Goal: Task Accomplishment & Management: Manage account settings

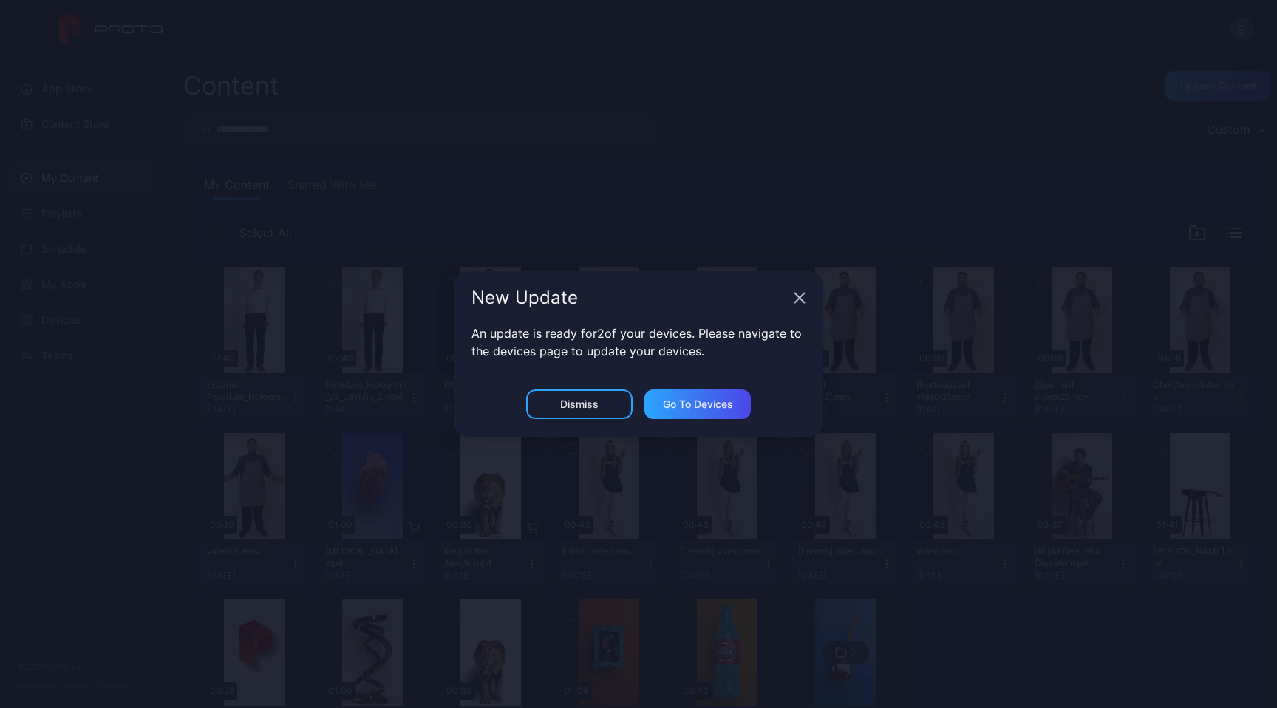
click at [800, 297] on icon "button" at bounding box center [800, 298] width 10 height 10
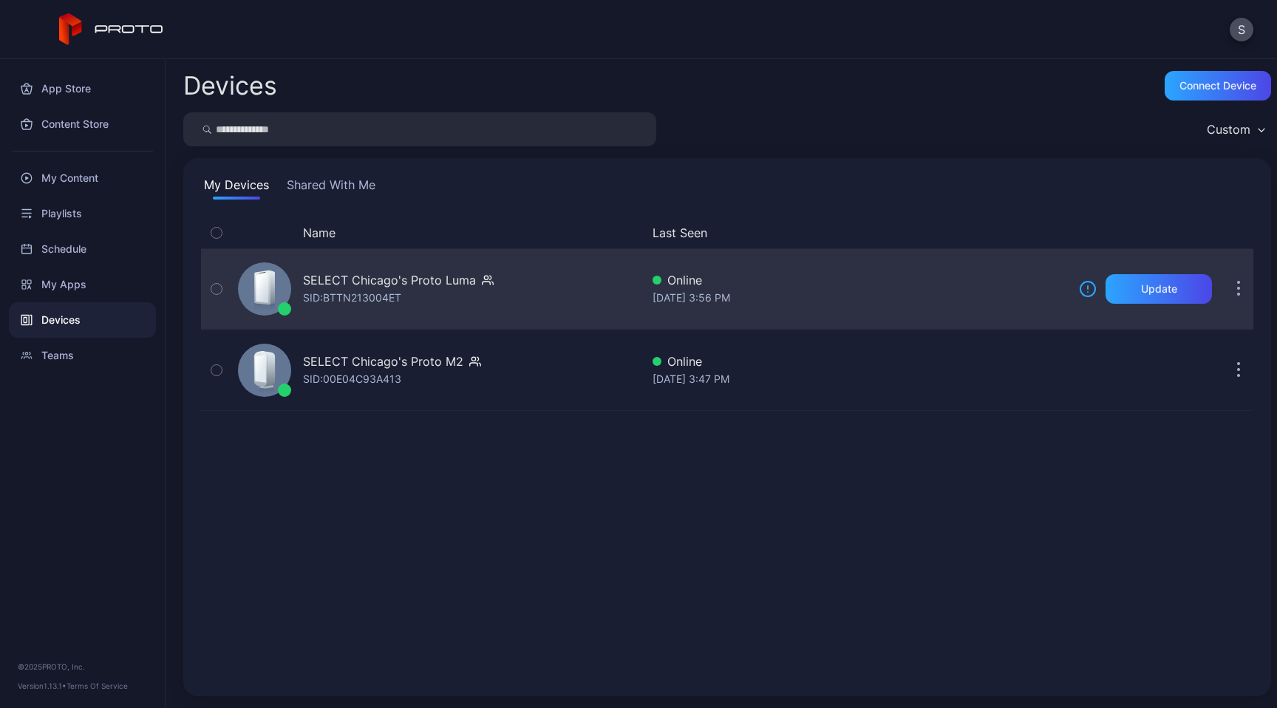
click at [364, 291] on div "SID: BTTN213004ET" at bounding box center [352, 298] width 98 height 18
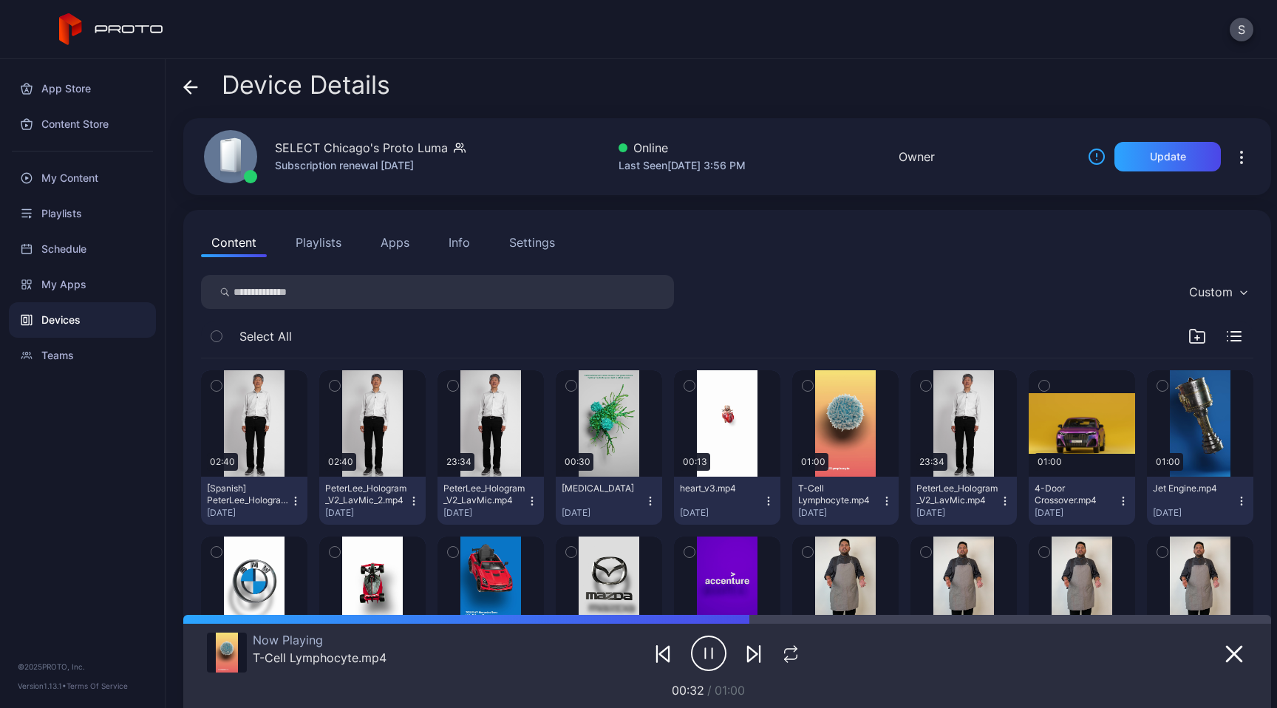
click at [218, 384] on icon "button" at bounding box center [216, 386] width 10 height 16
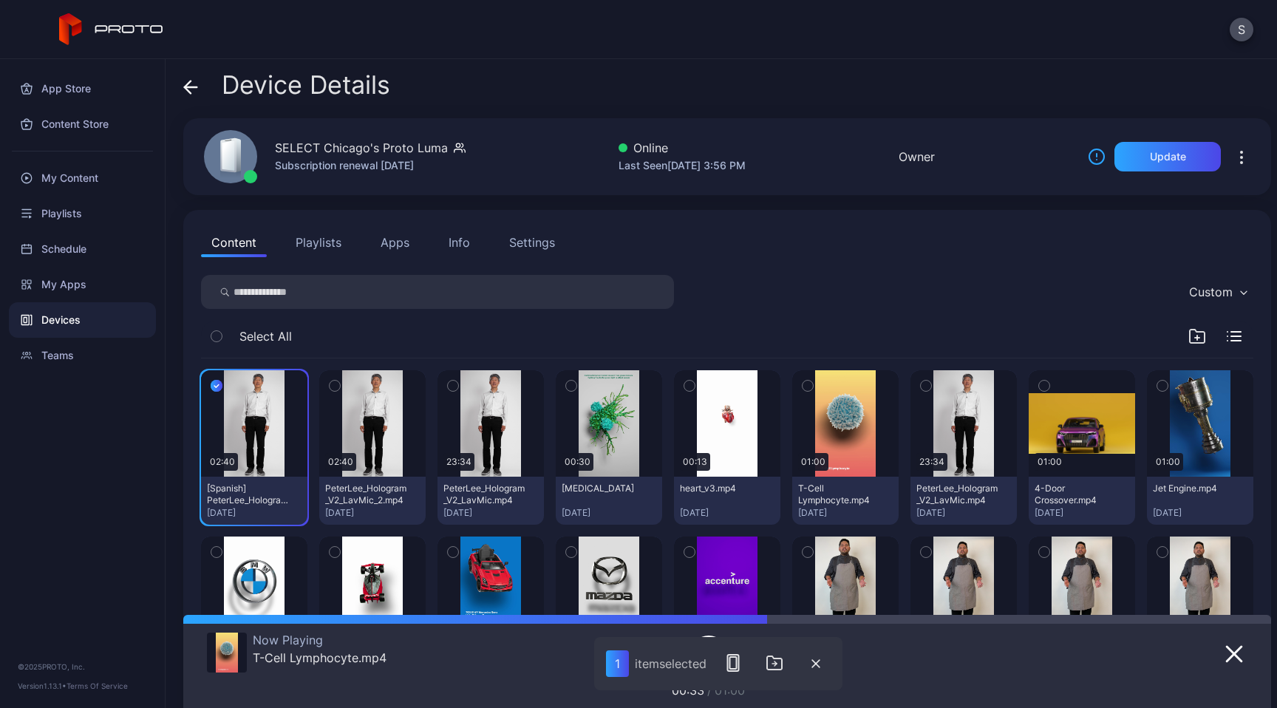
click at [458, 381] on icon "button" at bounding box center [453, 386] width 10 height 16
click at [459, 384] on icon "button" at bounding box center [453, 386] width 12 height 16
click at [219, 386] on icon "button" at bounding box center [217, 386] width 12 height 16
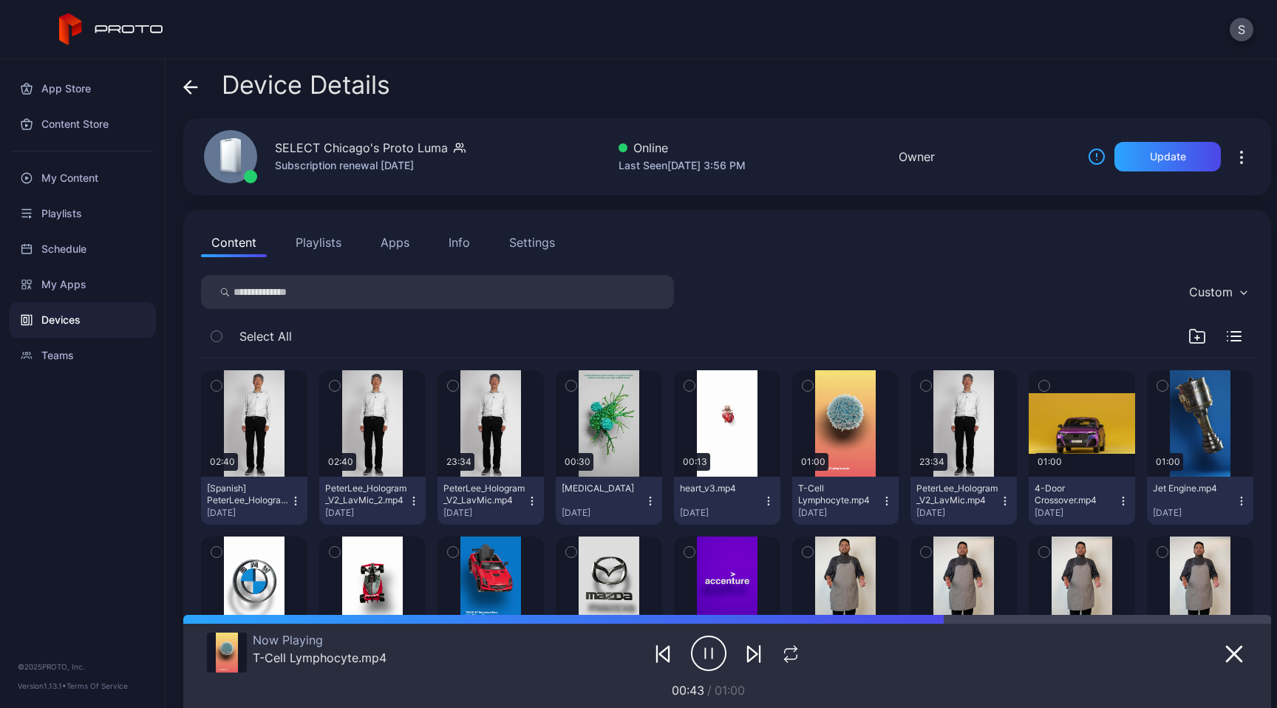
click at [296, 500] on icon "button" at bounding box center [295, 500] width 1 height 1
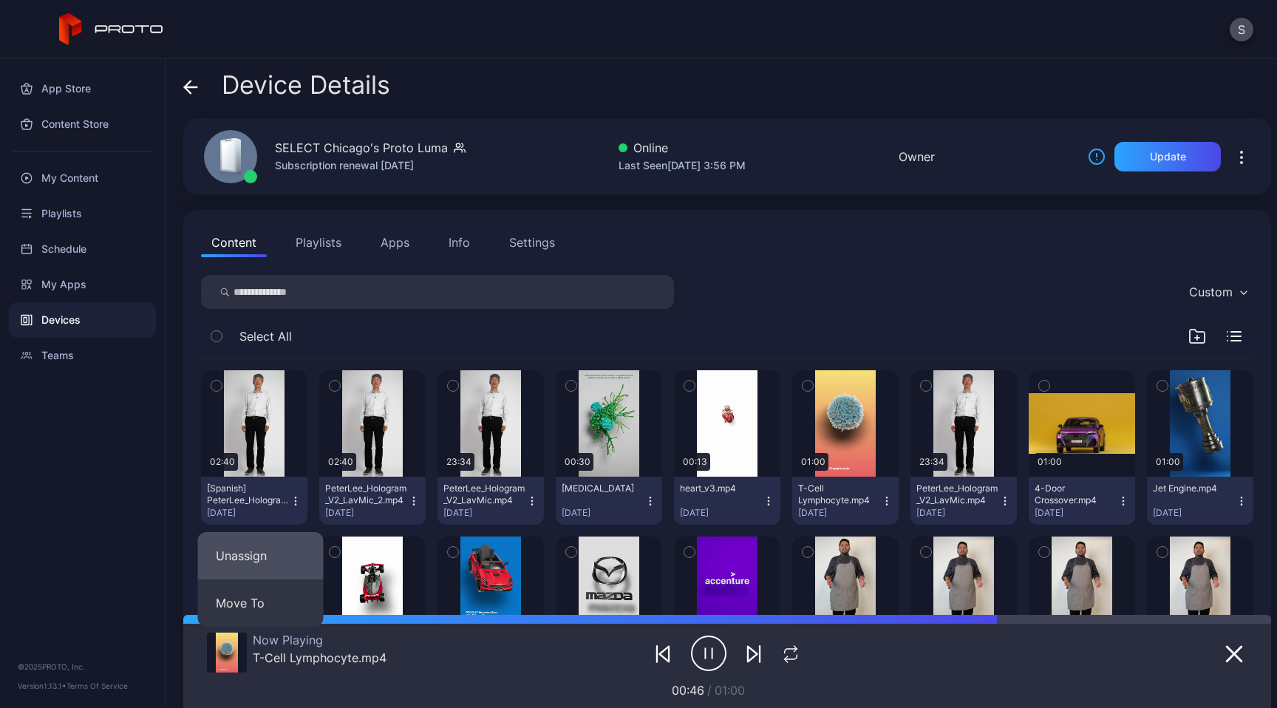
click at [268, 555] on button "Unassign" at bounding box center [261, 555] width 126 height 47
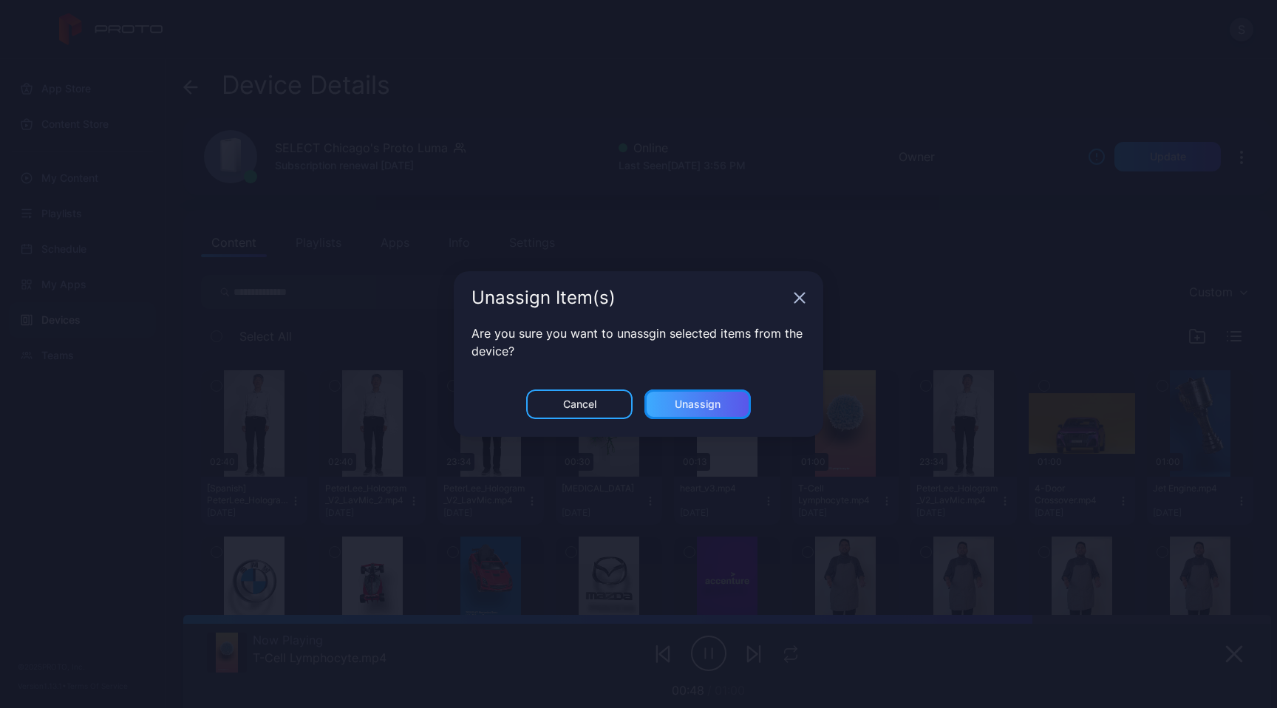
click at [686, 409] on div "Unassign" at bounding box center [698, 404] width 46 height 12
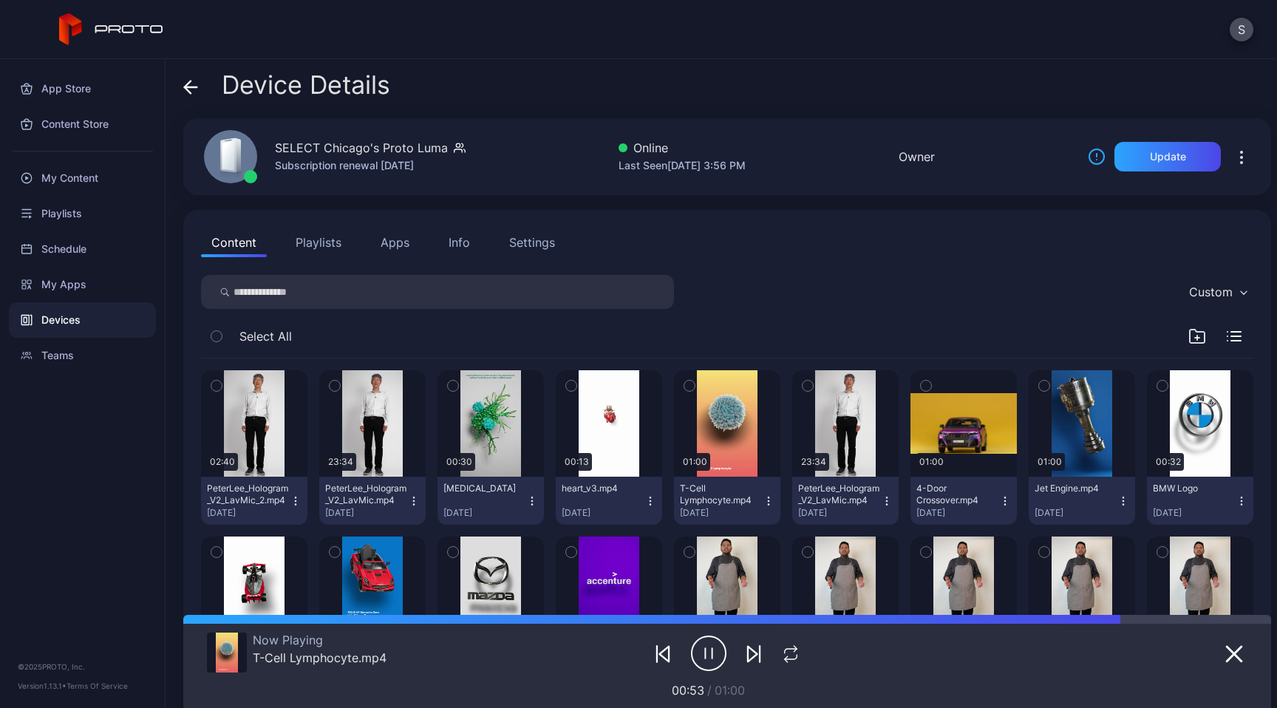
click at [414, 497] on icon "button" at bounding box center [413, 497] width 1 height 1
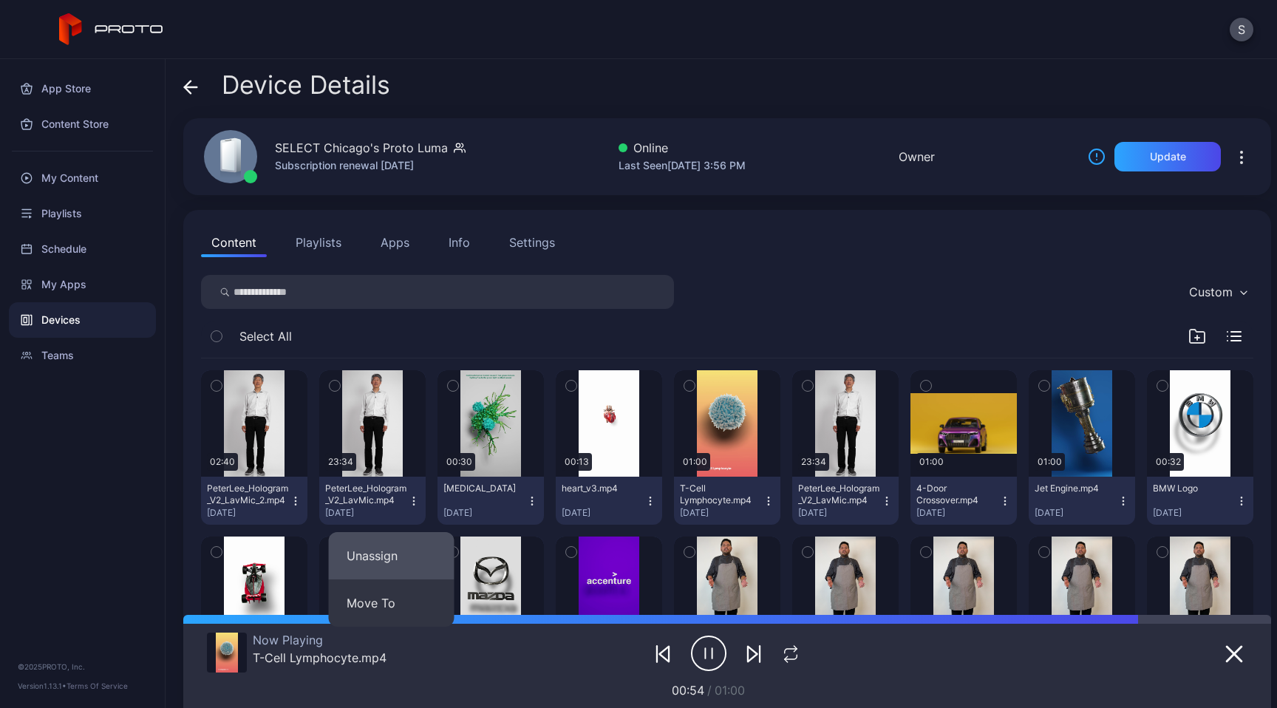
click at [403, 563] on button "Unassign" at bounding box center [392, 555] width 126 height 47
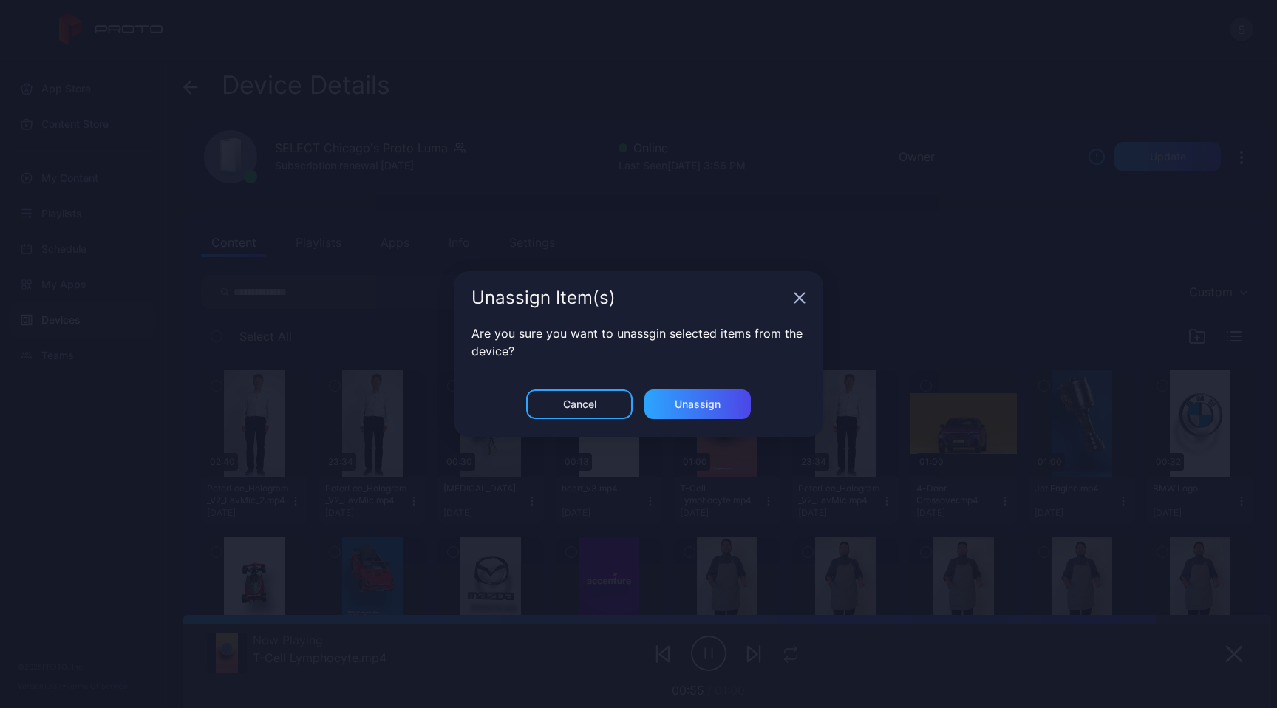
click at [701, 424] on div "Cancel Unassign" at bounding box center [639, 412] width 370 height 47
click at [704, 398] on div "Unassign" at bounding box center [698, 404] width 46 height 12
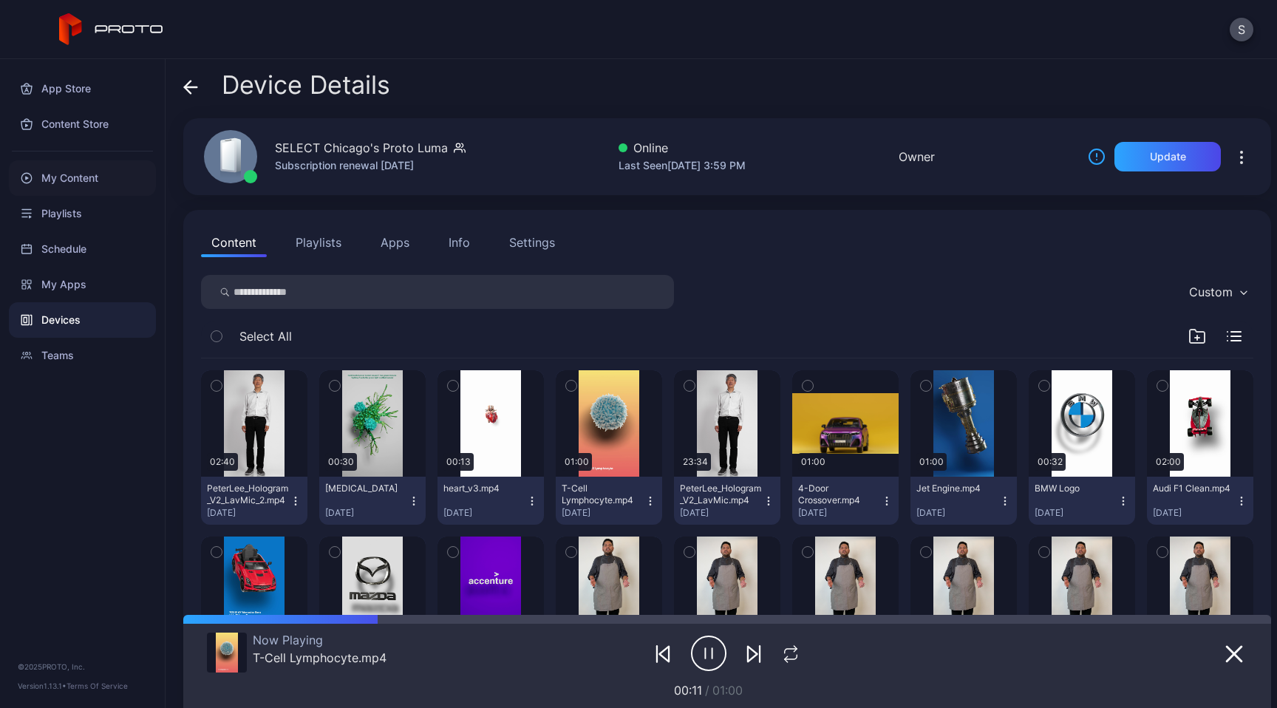
click at [84, 178] on div "My Content" at bounding box center [82, 177] width 147 height 35
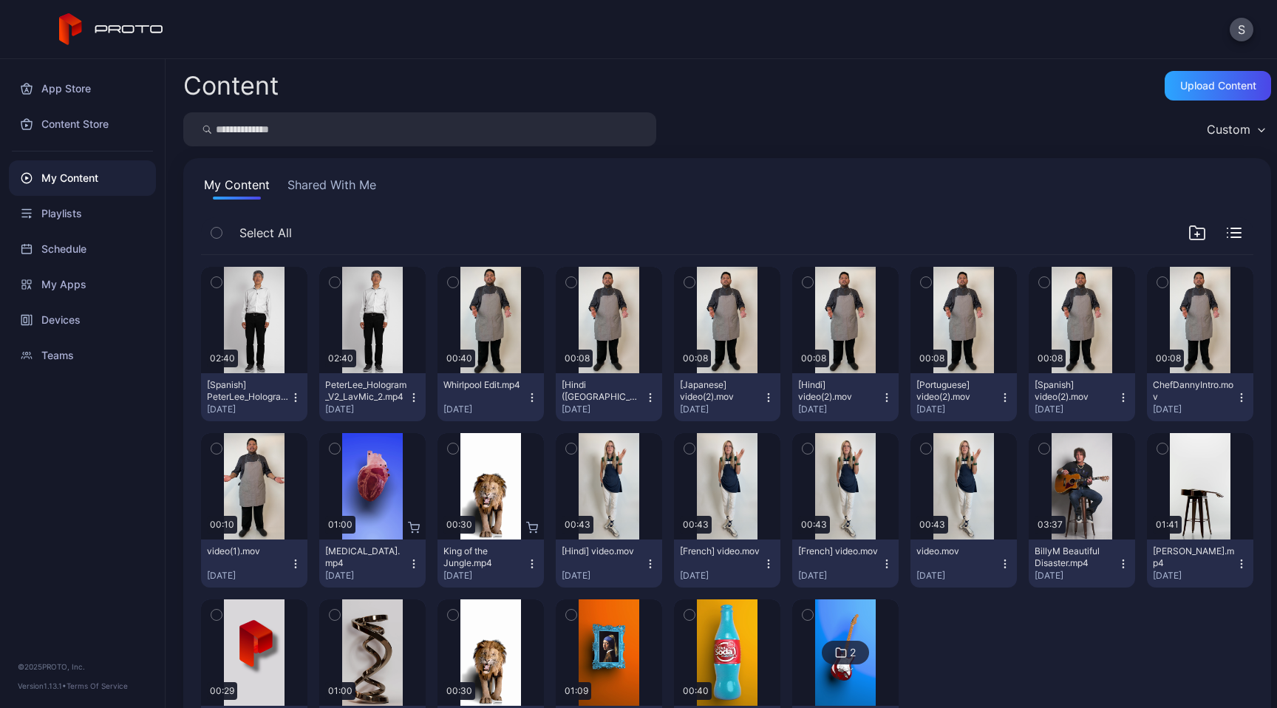
click at [855, 83] on div "Content Upload Content" at bounding box center [727, 86] width 1088 height 30
